Goal: Task Accomplishment & Management: Manage account settings

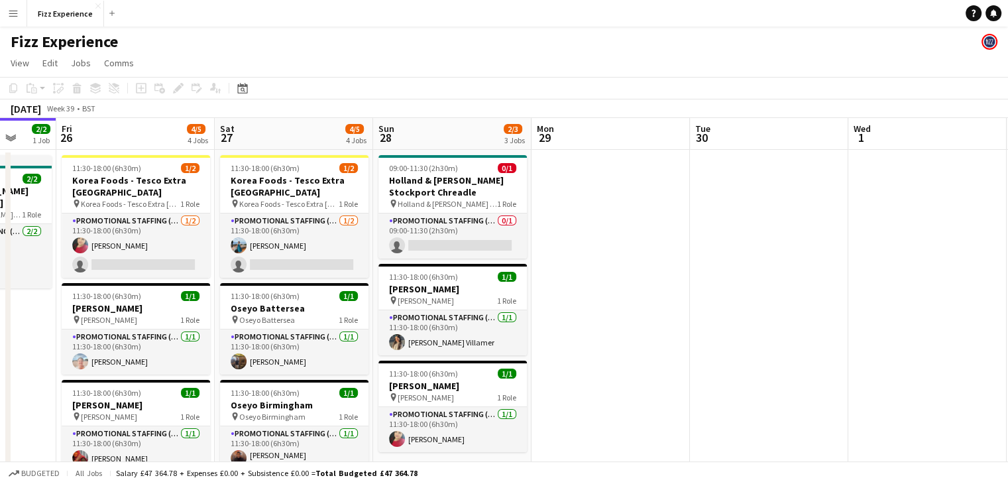
scroll to position [0, 412]
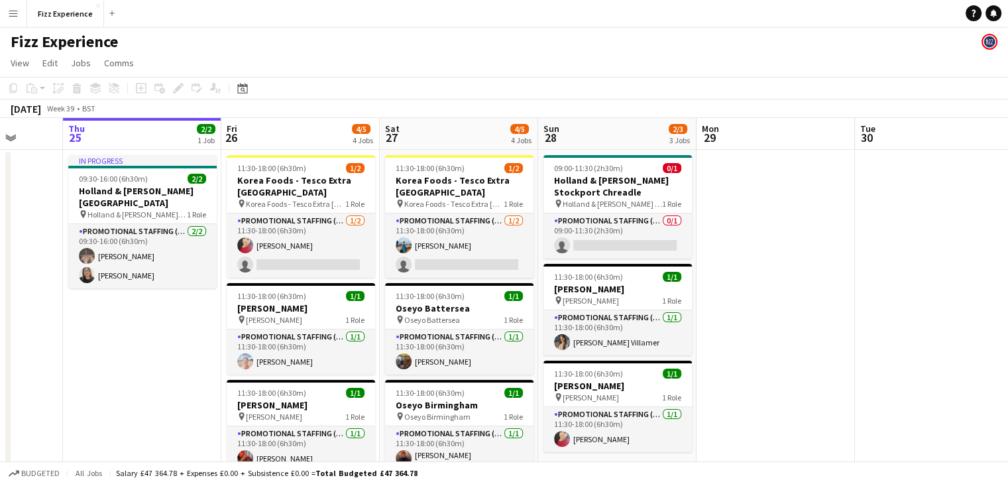
click at [101, 365] on app-date-cell "In progress 09:30-16:00 (6h30m) 2/2 Holland & [PERSON_NAME][GEOGRAPHIC_DATA] pi…" at bounding box center [142, 374] width 158 height 449
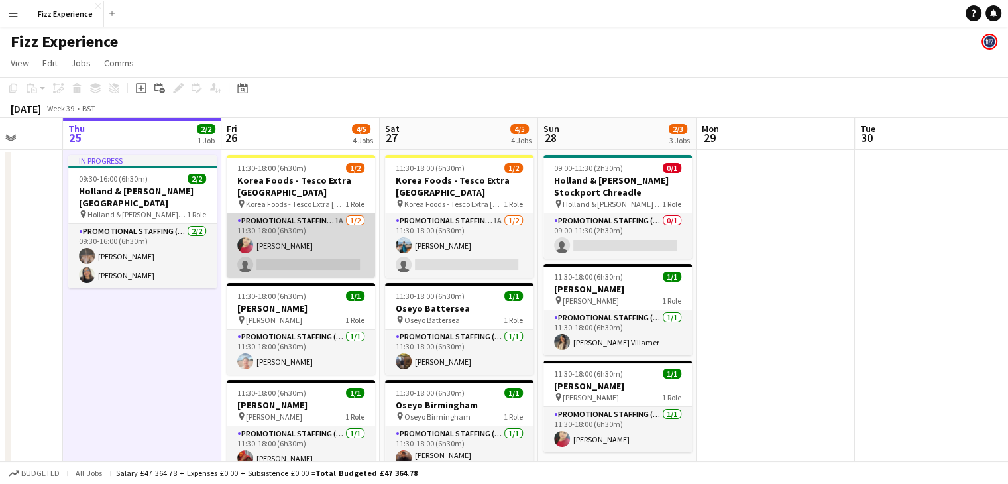
click at [326, 239] on app-card-role "Promotional Staffing (Brand Ambassadors) 1A [DATE] 11:30-18:00 (6h30m) [PERSON_…" at bounding box center [301, 245] width 148 height 64
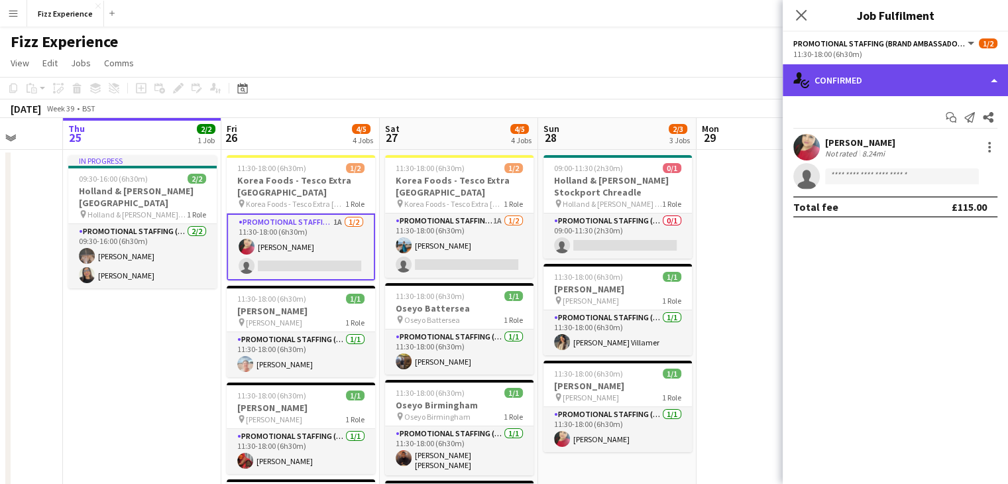
click at [849, 93] on div "single-neutral-actions-check-2 Confirmed" at bounding box center [895, 80] width 225 height 32
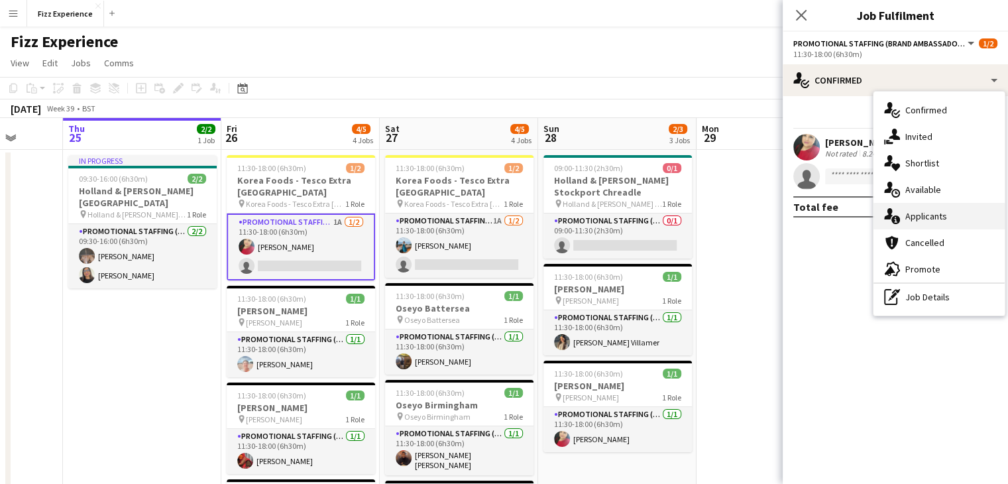
click at [918, 213] on span "Applicants" at bounding box center [926, 216] width 42 height 12
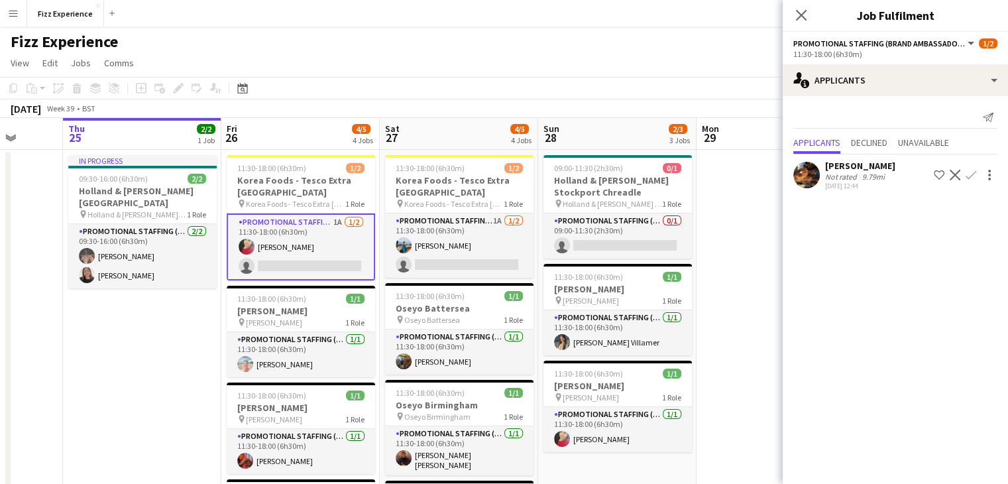
click at [973, 174] on app-icon "Confirm" at bounding box center [971, 175] width 11 height 11
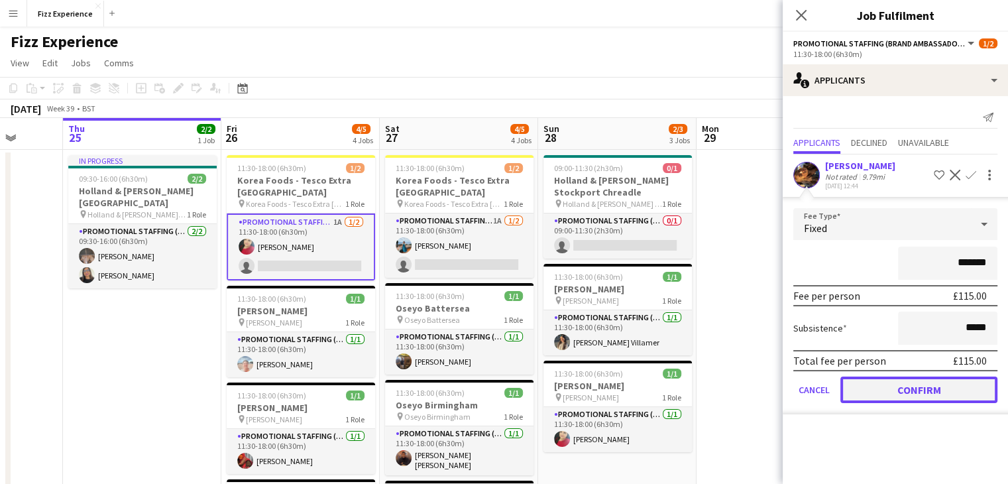
click at [901, 388] on button "Confirm" at bounding box center [918, 389] width 157 height 27
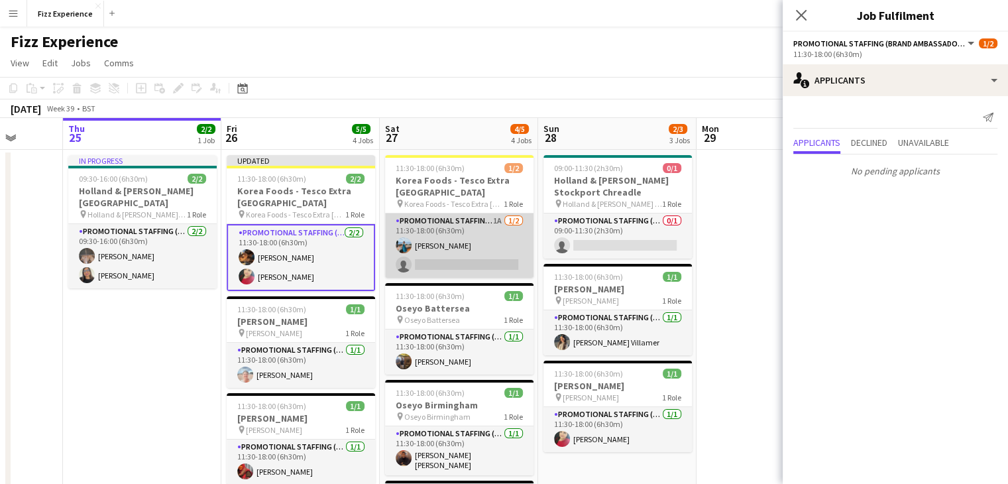
click at [488, 243] on app-card-role "Promotional Staffing (Brand Ambassadors) 1A [DATE] 11:30-18:00 (6h30m) [PERSON_…" at bounding box center [459, 245] width 148 height 64
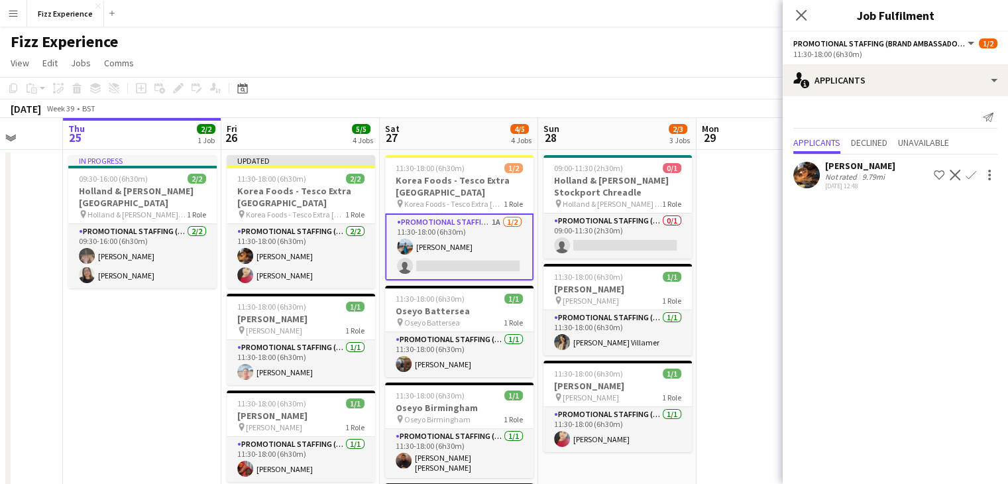
click at [968, 175] on app-icon "Confirm" at bounding box center [971, 175] width 11 height 11
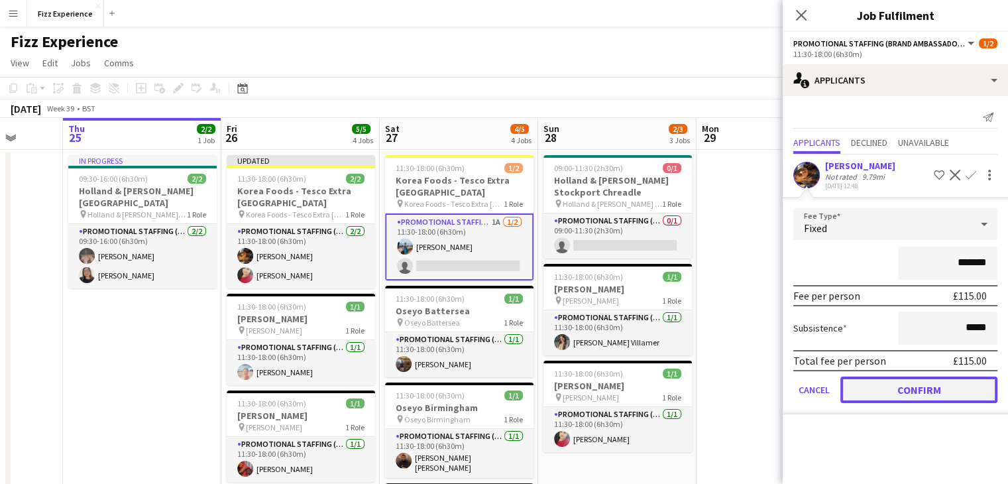
click at [891, 378] on button "Confirm" at bounding box center [918, 389] width 157 height 27
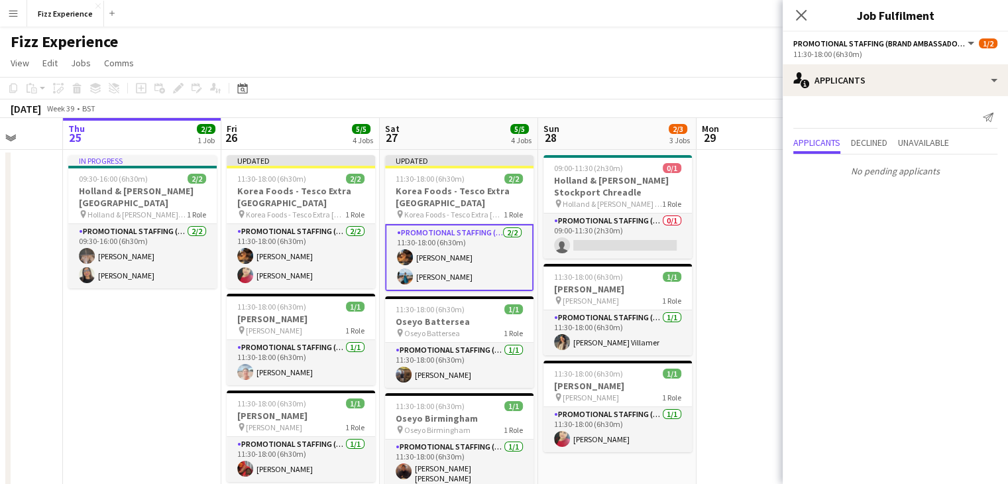
click at [746, 189] on app-date-cell at bounding box center [776, 379] width 158 height 459
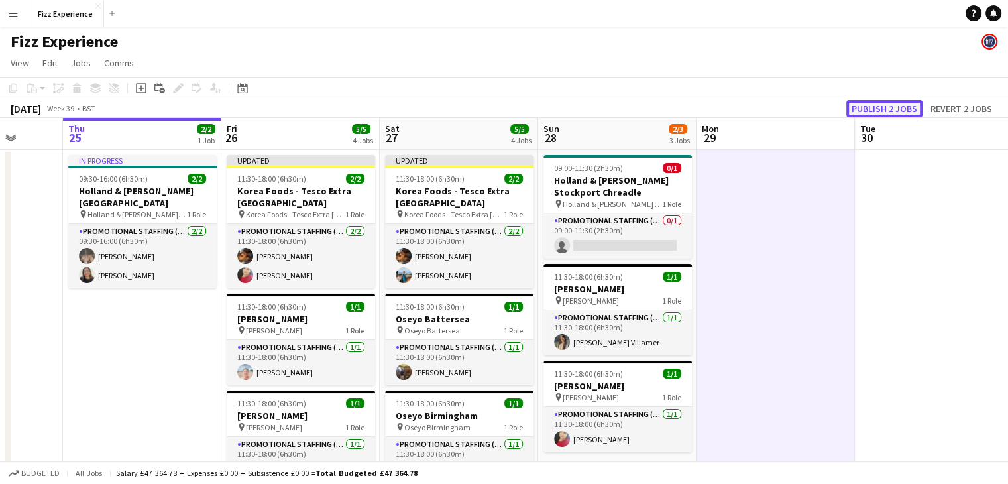
click at [872, 101] on button "Publish 2 jobs" at bounding box center [884, 108] width 76 height 17
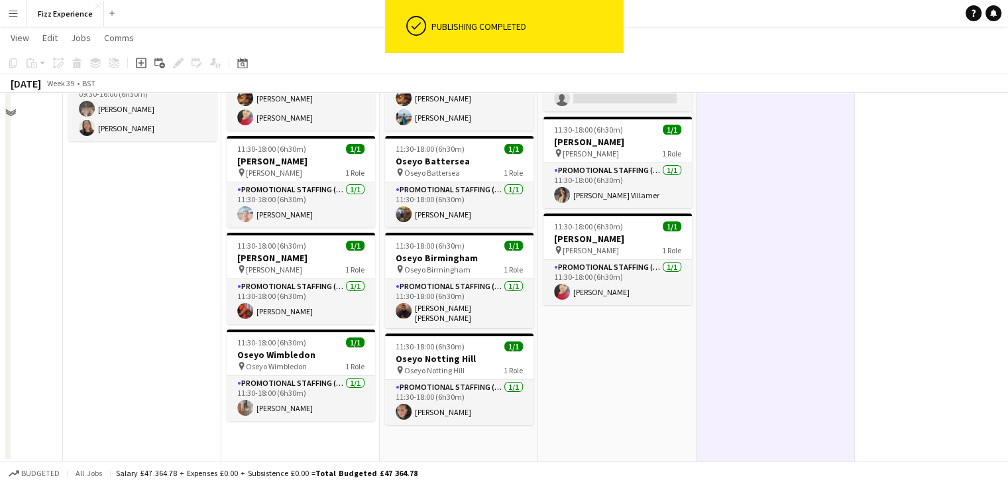
scroll to position [0, 0]
